Goal: Transaction & Acquisition: Purchase product/service

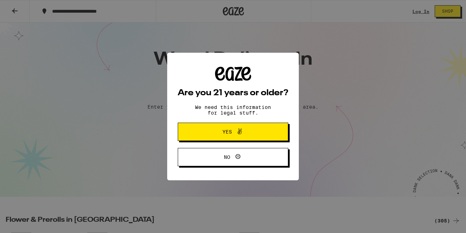
click at [253, 133] on span "Yes" at bounding box center [232, 131] width 53 height 9
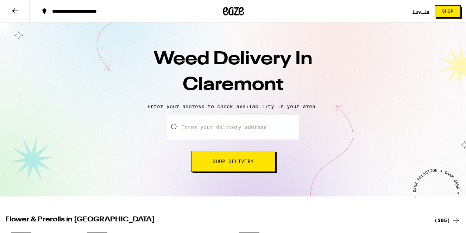
click at [243, 126] on input "Enter your delivery address" at bounding box center [233, 127] width 132 height 25
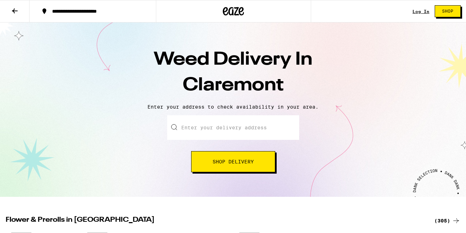
scroll to position [4, 0]
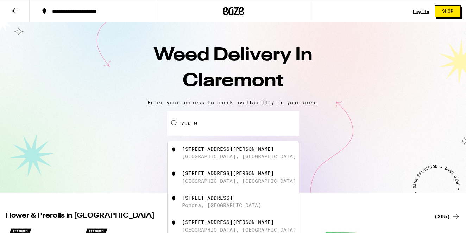
click at [219, 182] on div "[GEOGRAPHIC_DATA], [GEOGRAPHIC_DATA]" at bounding box center [239, 181] width 114 height 6
type input "[STREET_ADDRESS][PERSON_NAME]"
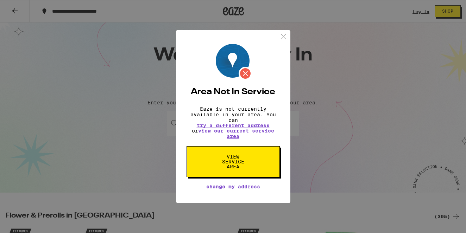
click at [254, 158] on button "View Service Area" at bounding box center [233, 161] width 93 height 31
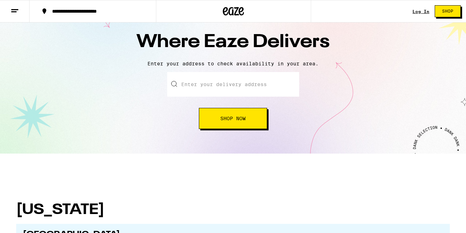
scroll to position [18, 0]
